Goal: Task Accomplishment & Management: Manage account settings

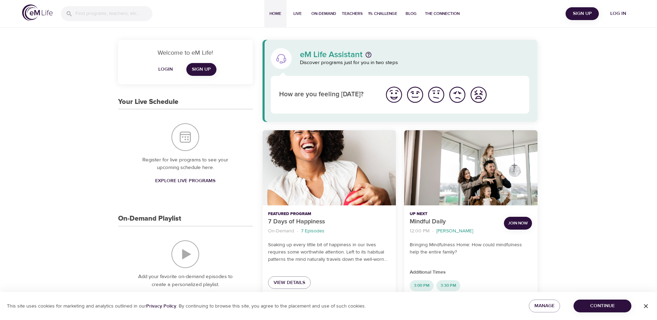
click at [161, 74] on button "Login" at bounding box center [165, 69] width 22 height 13
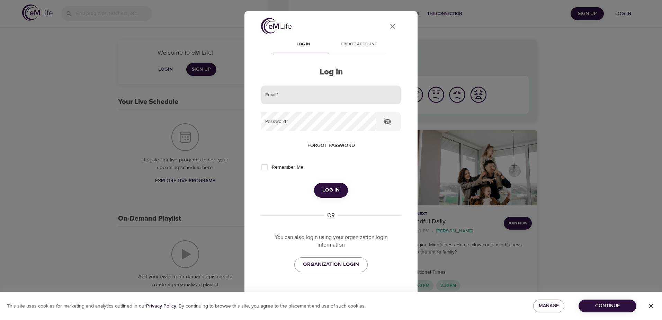
click at [301, 94] on input "email" at bounding box center [331, 95] width 140 height 19
type input "[EMAIL_ADDRESS][DOMAIN_NAME]"
drag, startPoint x: 264, startPoint y: 170, endPoint x: 267, endPoint y: 170, distance: 3.5
click at [264, 169] on input "Remember Me" at bounding box center [264, 167] width 15 height 15
checkbox input "true"
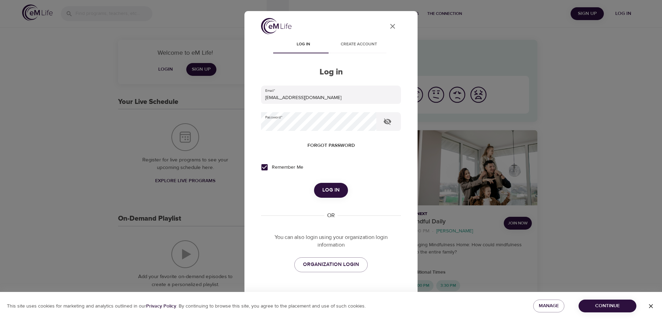
click at [335, 192] on span "Log in" at bounding box center [330, 190] width 17 height 9
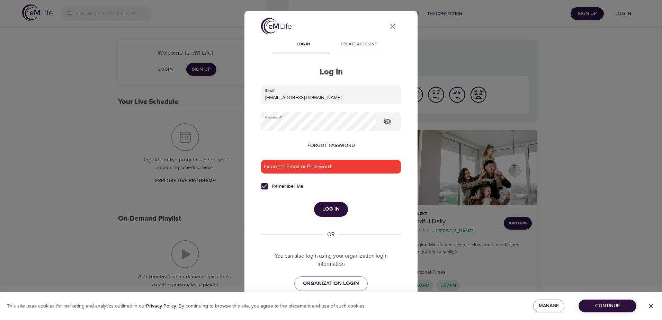
drag, startPoint x: 316, startPoint y: 166, endPoint x: 326, endPoint y: 165, distance: 10.4
click at [316, 166] on div "Incorrect Email or Password." at bounding box center [331, 167] width 140 height 14
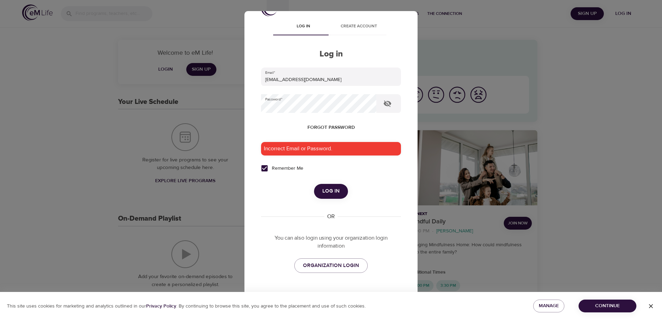
scroll to position [34, 0]
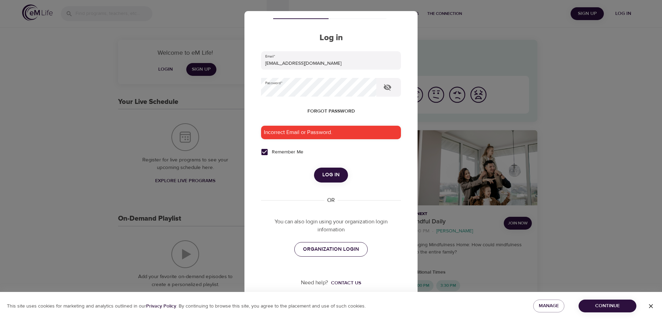
drag, startPoint x: 325, startPoint y: 251, endPoint x: 332, endPoint y: 242, distance: 11.6
click at [325, 251] on span "ORGANIZATION LOGIN" at bounding box center [331, 249] width 56 height 9
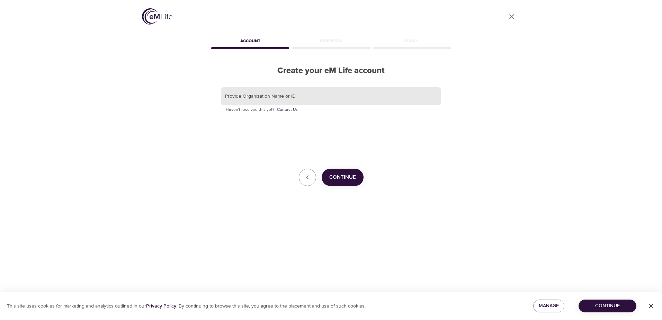
click at [310, 93] on input "text" at bounding box center [331, 96] width 220 height 19
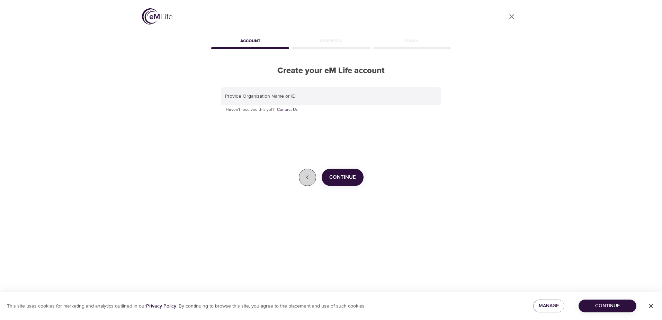
click at [309, 178] on icon "button" at bounding box center [307, 177] width 8 height 8
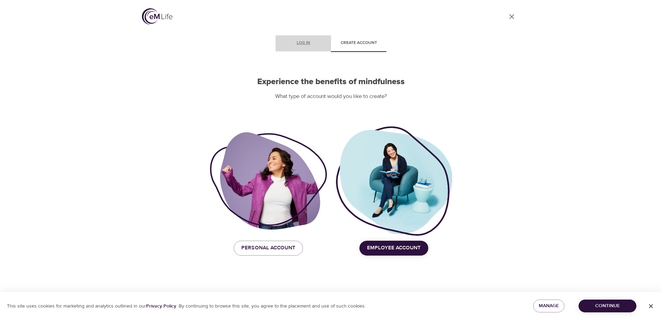
click at [302, 45] on span "Log in" at bounding box center [303, 42] width 47 height 7
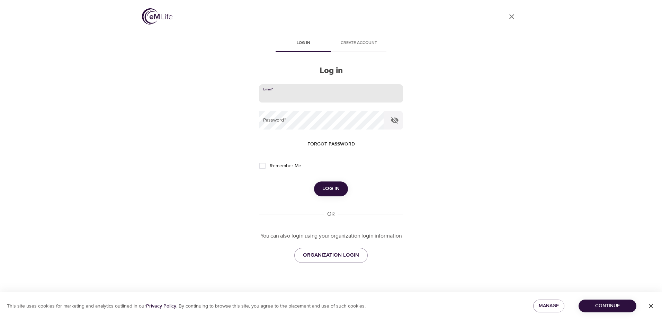
click at [299, 89] on input "email" at bounding box center [331, 93] width 144 height 19
type input "[EMAIL_ADDRESS][DOMAIN_NAME]"
click at [319, 143] on span "Forgot password" at bounding box center [331, 144] width 47 height 9
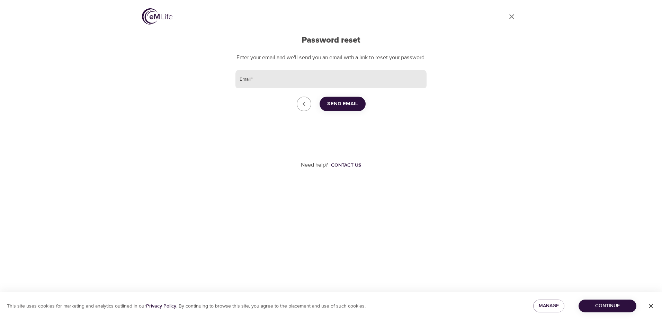
click at [269, 88] on input "Email   *" at bounding box center [331, 79] width 191 height 19
type input "[EMAIL_ADDRESS][DOMAIN_NAME]"
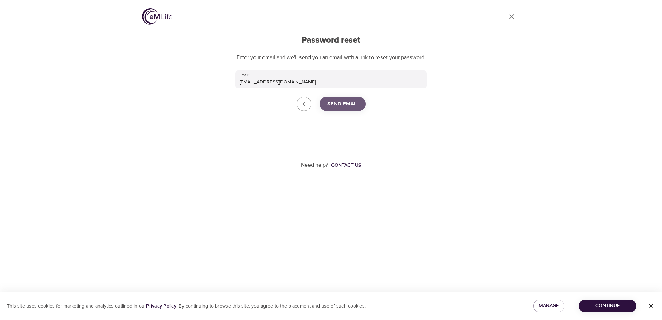
click at [345, 108] on span "Send Email" at bounding box center [342, 103] width 31 height 9
